Goal: Task Accomplishment & Management: Use online tool/utility

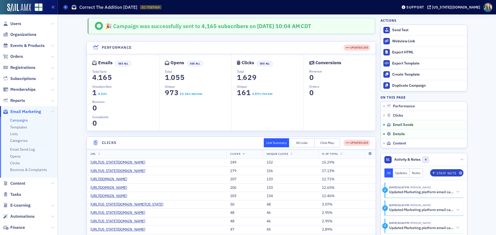
scroll to position [181, 0]
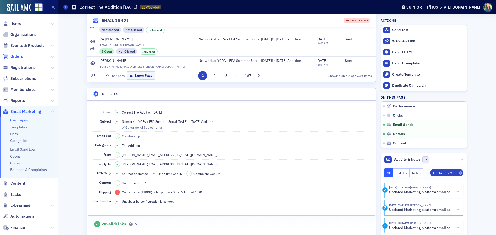
click at [17, 58] on span "Orders" at bounding box center [16, 57] width 13 height 6
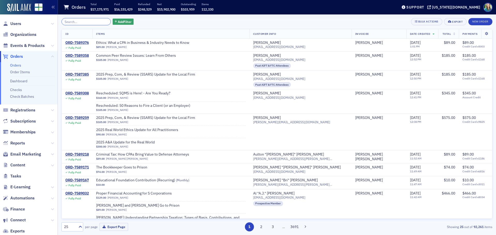
click at [65, 23] on input "search" at bounding box center [85, 21] width 49 height 7
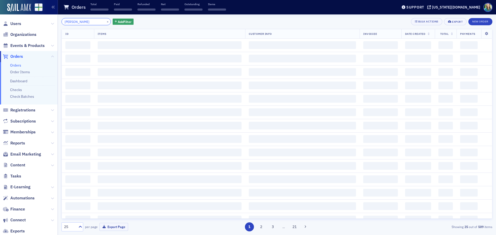
type input "[PERSON_NAME]"
click at [51, 24] on icon at bounding box center [52, 23] width 3 height 3
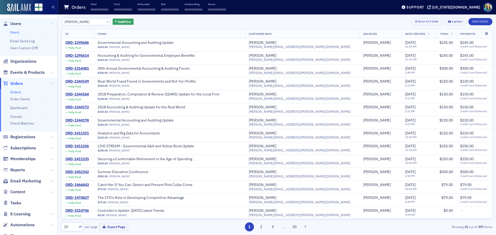
click at [11, 32] on link "Users" at bounding box center [14, 32] width 9 height 5
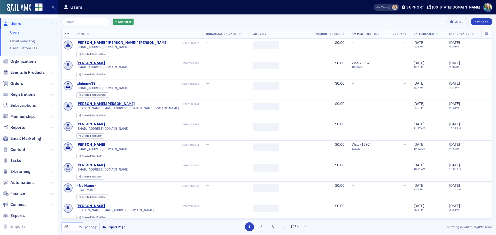
click at [71, 23] on input "search" at bounding box center [85, 21] width 49 height 7
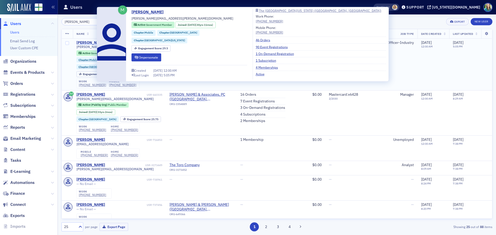
type input "[PERSON_NAME]"
click at [91, 43] on div "[PERSON_NAME]" at bounding box center [90, 43] width 29 height 5
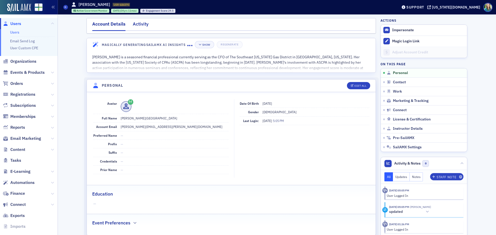
click at [139, 24] on div "Activity" at bounding box center [141, 26] width 16 height 10
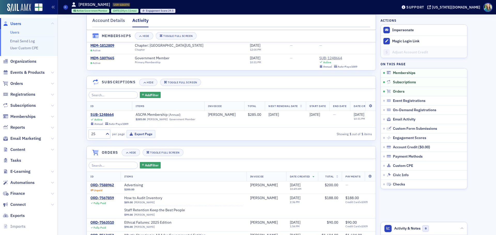
scroll to position [52, 0]
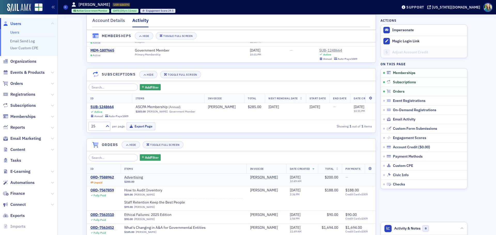
click at [97, 180] on div "ORD-7588962" at bounding box center [102, 177] width 24 height 5
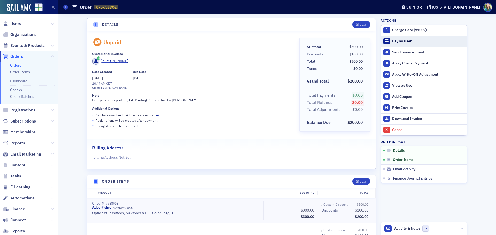
click at [404, 40] on div "Pay as User" at bounding box center [428, 41] width 72 height 5
